Goal: Task Accomplishment & Management: Use online tool/utility

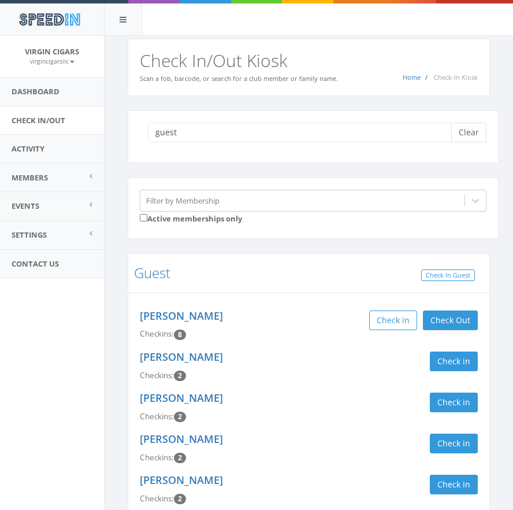
type input "guest"
click at [469, 140] on button "Clear" at bounding box center [468, 133] width 35 height 20
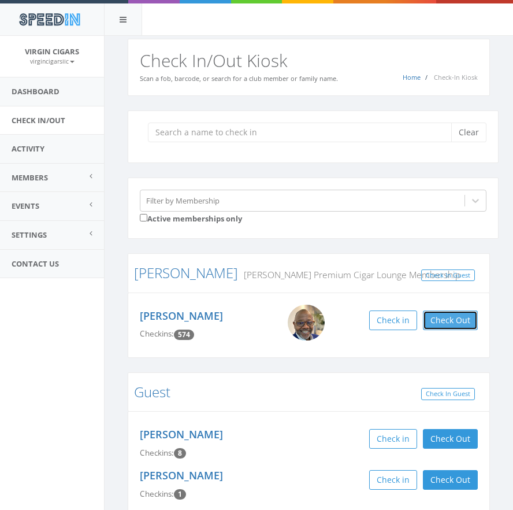
click at [461, 321] on button "Check Out" at bounding box center [450, 320] width 55 height 20
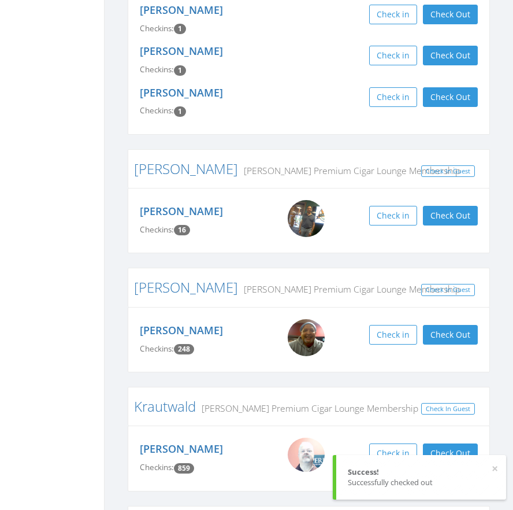
scroll to position [475, 0]
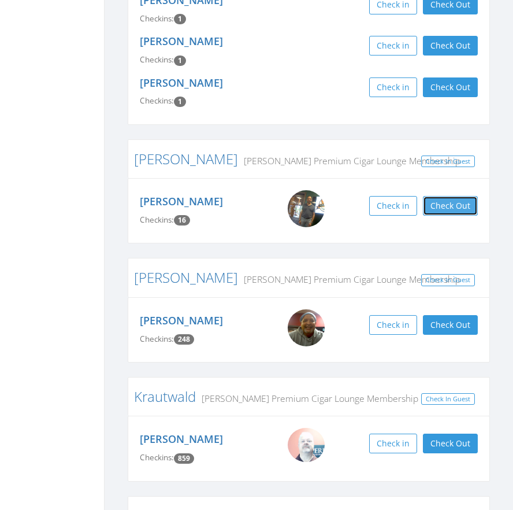
click at [446, 209] on button "Check Out" at bounding box center [450, 206] width 55 height 20
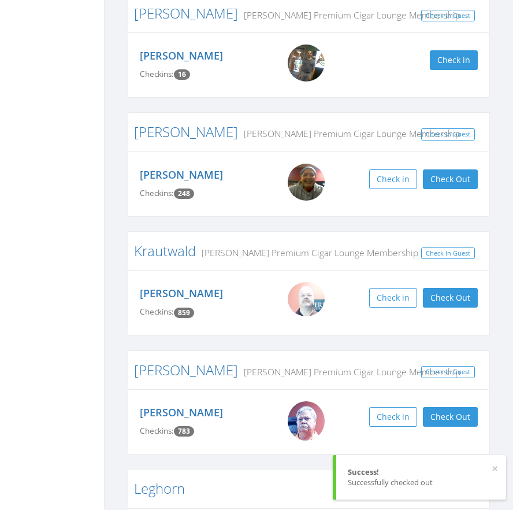
scroll to position [622, 0]
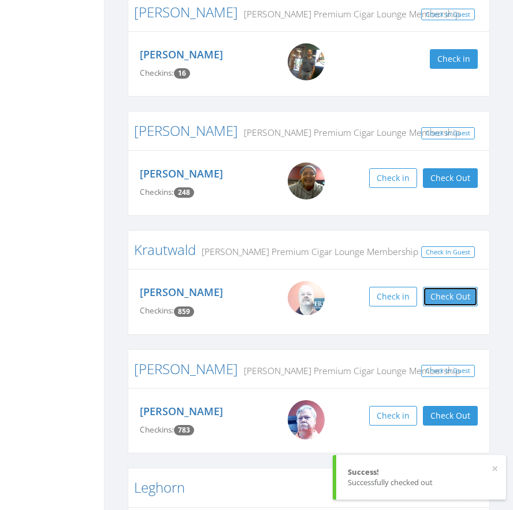
click at [466, 305] on button "Check Out" at bounding box center [450, 297] width 55 height 20
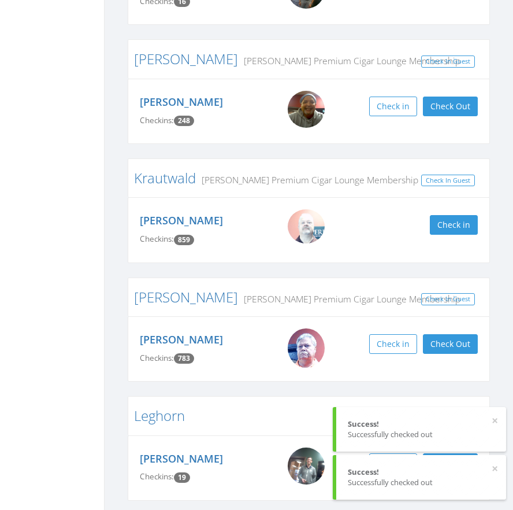
scroll to position [703, 0]
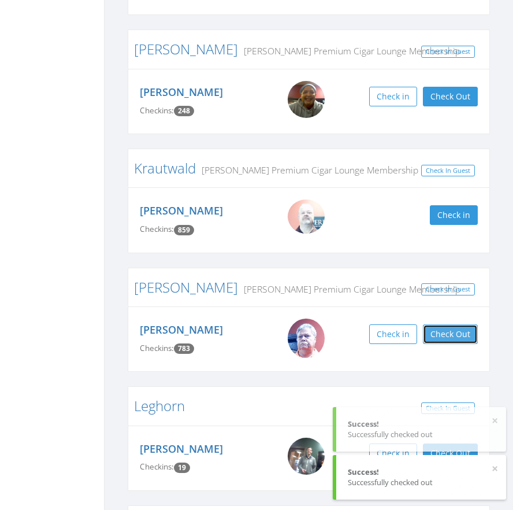
click at [458, 332] on button "Check Out" at bounding box center [450, 334] width 55 height 20
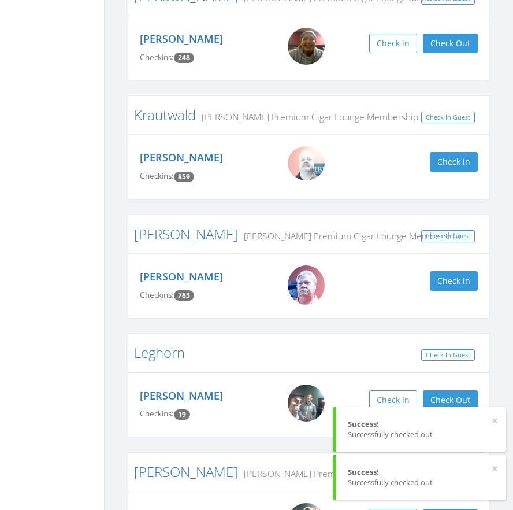
scroll to position [800, 0]
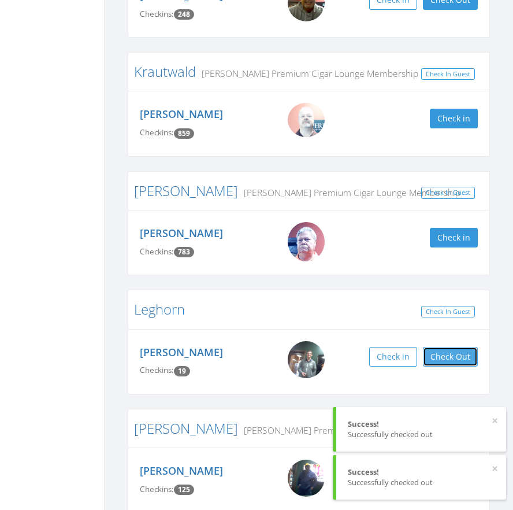
click at [462, 358] on button "Check Out" at bounding box center [450, 357] width 55 height 20
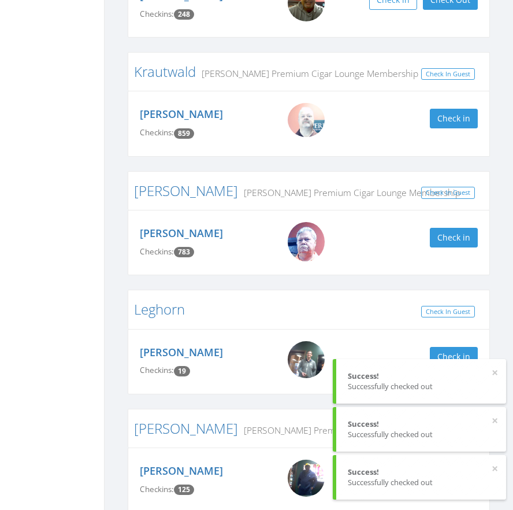
scroll to position [855, 0]
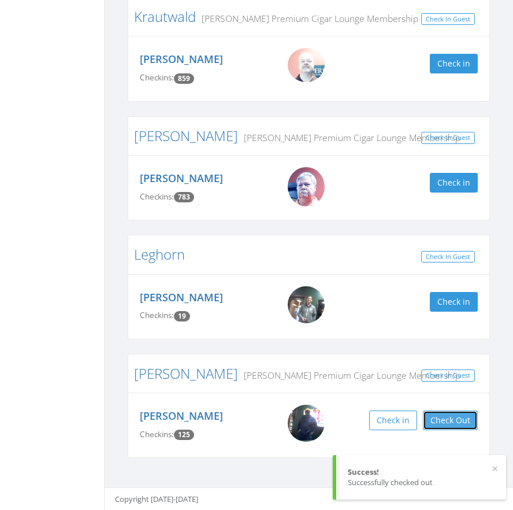
click at [461, 421] on button "Check Out" at bounding box center [450, 420] width 55 height 20
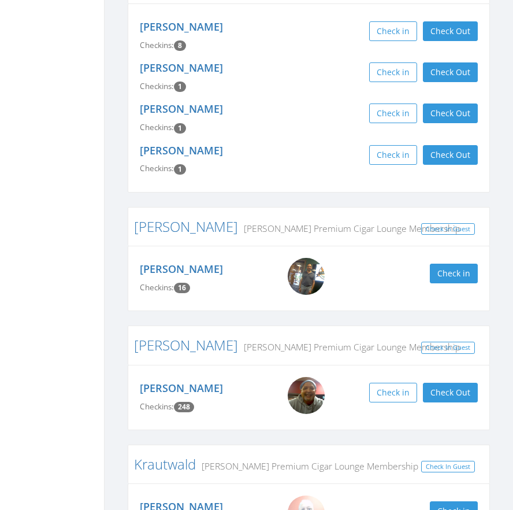
scroll to position [0, 0]
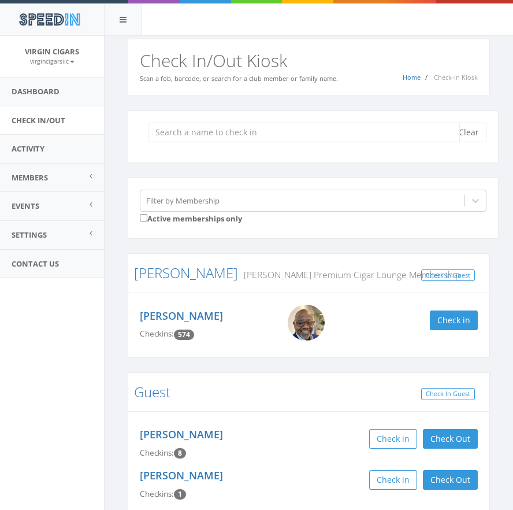
click at [280, 127] on input "search" at bounding box center [304, 133] width 312 height 20
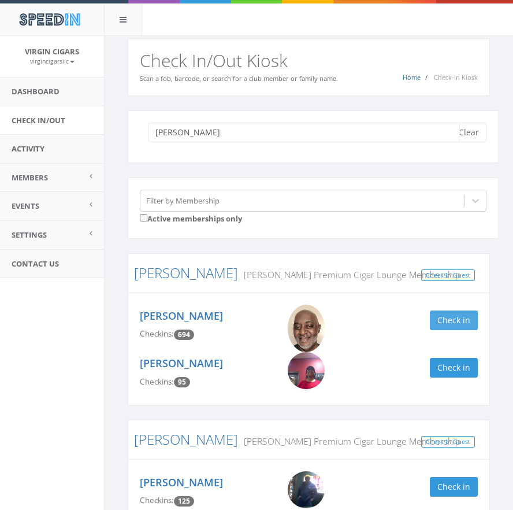
type input "[PERSON_NAME]"
click at [466, 322] on button "Check in" at bounding box center [454, 320] width 48 height 20
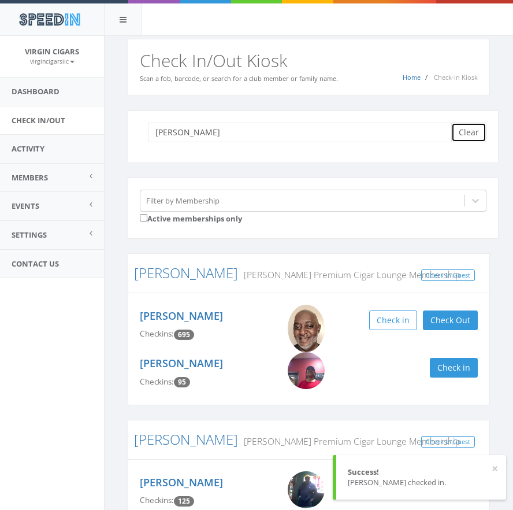
click at [474, 135] on button "Clear" at bounding box center [468, 133] width 35 height 20
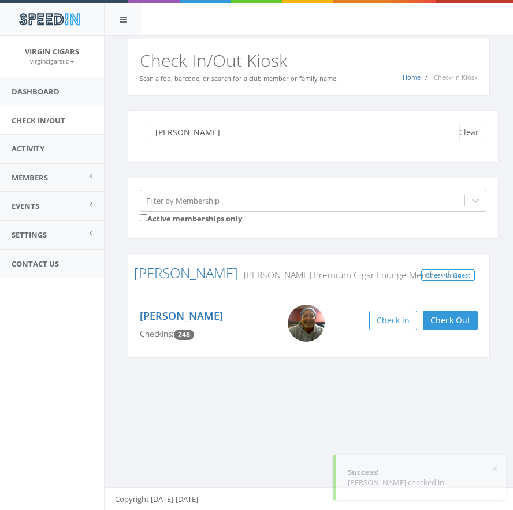
type input "[PERSON_NAME]"
click at [476, 131] on button "Clear" at bounding box center [468, 133] width 35 height 20
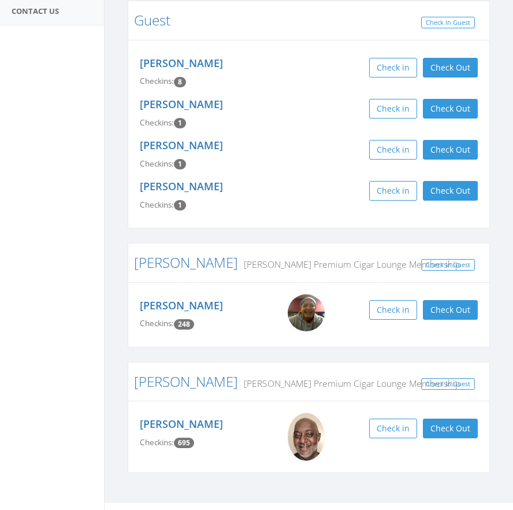
scroll to position [268, 0]
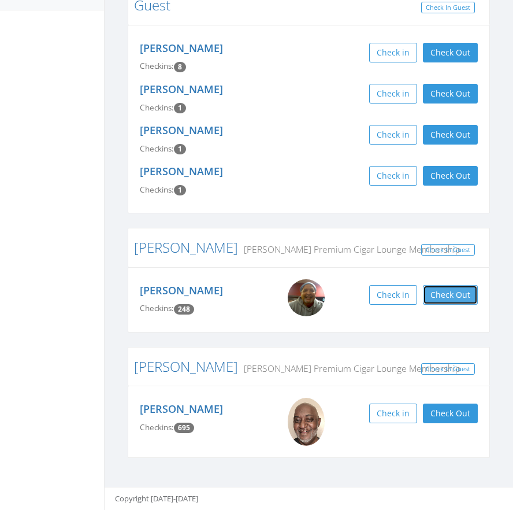
click at [456, 295] on button "Check Out" at bounding box center [450, 295] width 55 height 20
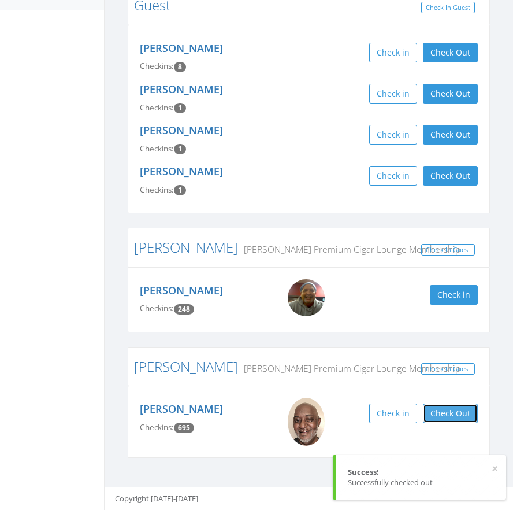
click at [449, 420] on button "Check Out" at bounding box center [450, 413] width 55 height 20
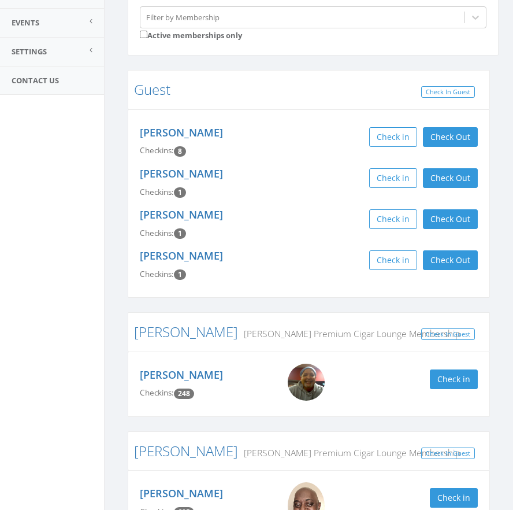
scroll to position [180, 0]
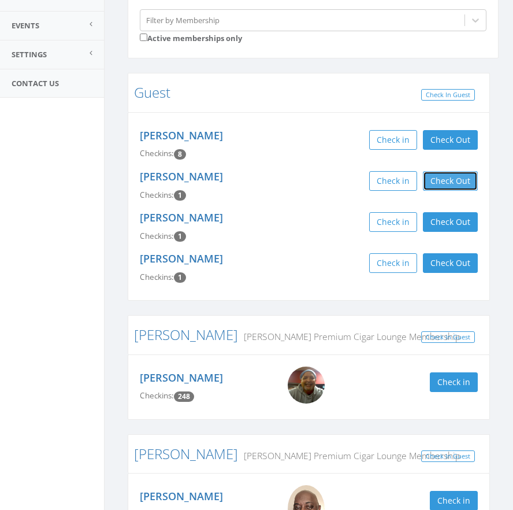
click at [456, 178] on button "Check Out" at bounding box center [450, 181] width 55 height 20
click at [458, 233] on div "[PERSON_NAME] Checkins: 1 In: [DATE] 3:23 PM Check in Guest Check Out Check Out" at bounding box center [308, 226] width 355 height 41
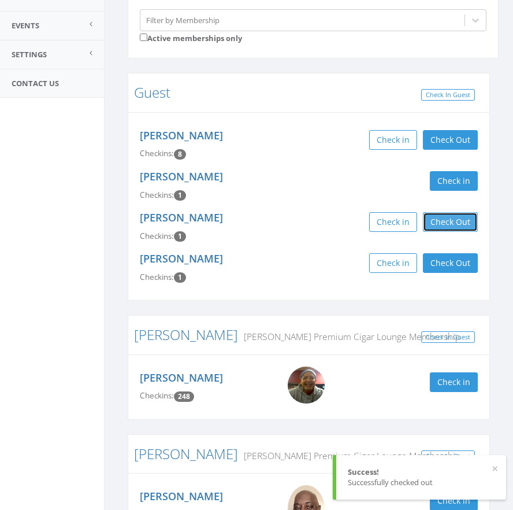
drag, startPoint x: 458, startPoint y: 220, endPoint x: 457, endPoint y: 228, distance: 8.2
click at [457, 221] on button "Check Out" at bounding box center [450, 222] width 55 height 20
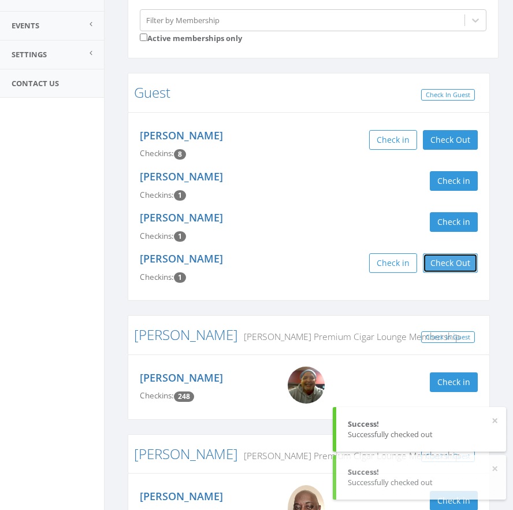
click at [465, 268] on button "Check Out" at bounding box center [450, 263] width 55 height 20
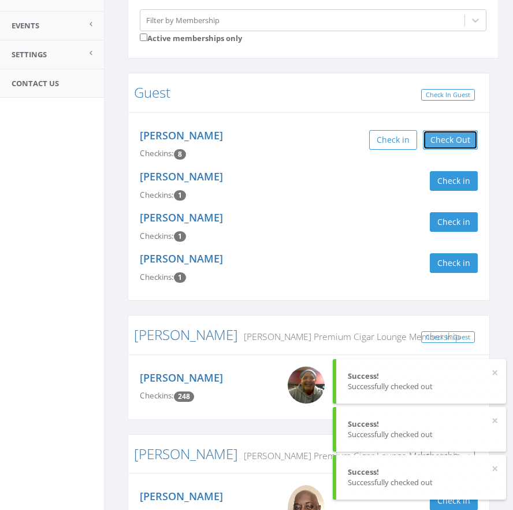
click at [455, 145] on button "Check Out" at bounding box center [450, 140] width 55 height 20
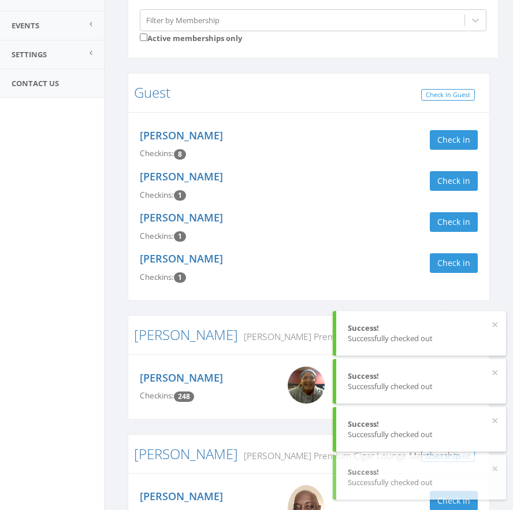
scroll to position [0, 0]
